Goal: Task Accomplishment & Management: Manage account settings

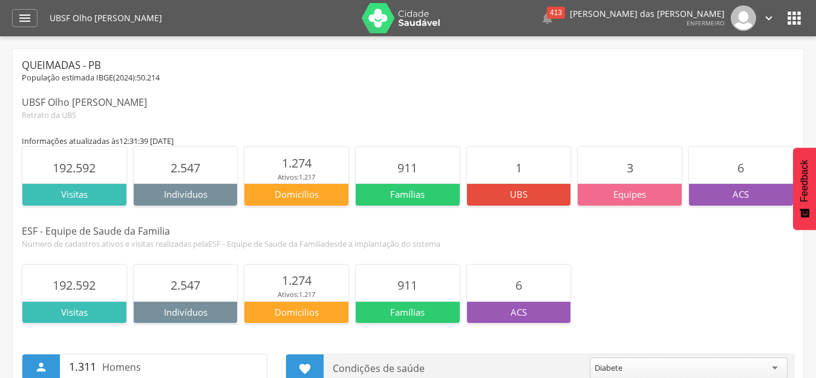
click at [767, 15] on icon "" at bounding box center [768, 17] width 13 height 13
click at [730, 39] on link "Configurações" at bounding box center [727, 43] width 96 height 15
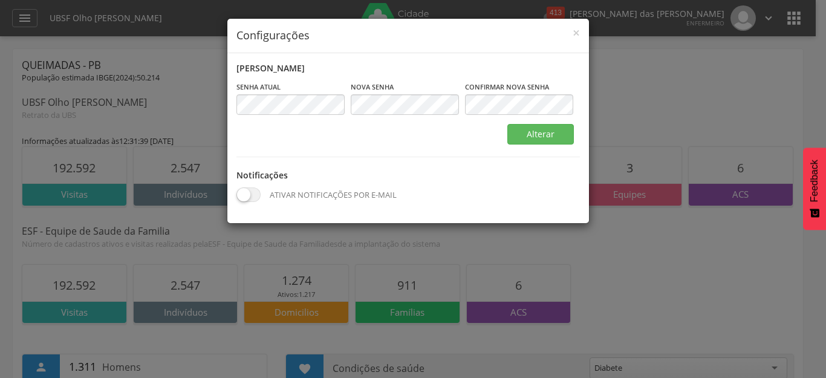
click at [195, 94] on div "× Configurações Alterar senha Senha atual Campo obrigatório Nova senha Campo ob…" at bounding box center [413, 189] width 826 height 378
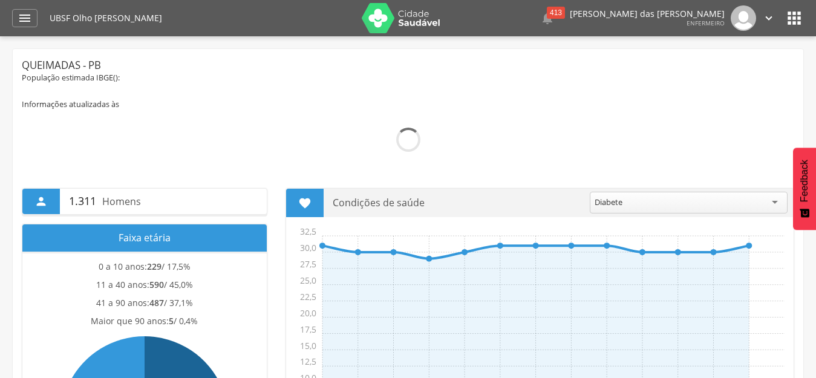
click at [768, 19] on icon "" at bounding box center [768, 17] width 13 height 13
click at [742, 68] on link "Sair" at bounding box center [727, 69] width 96 height 15
